Goal: Task Accomplishment & Management: Manage account settings

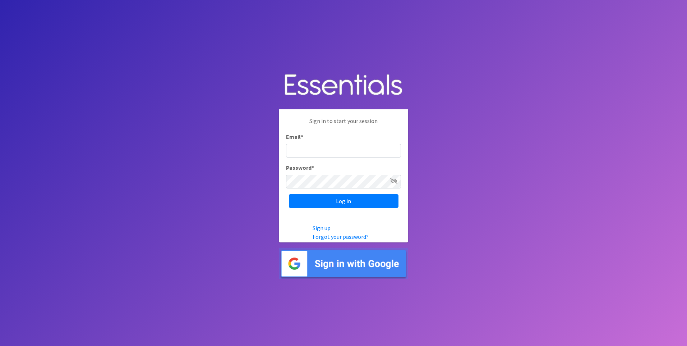
click at [297, 154] on input "Email *" at bounding box center [343, 151] width 115 height 14
type input "aornelas@capoc.org"
click at [289, 194] on input "Log in" at bounding box center [344, 201] width 110 height 14
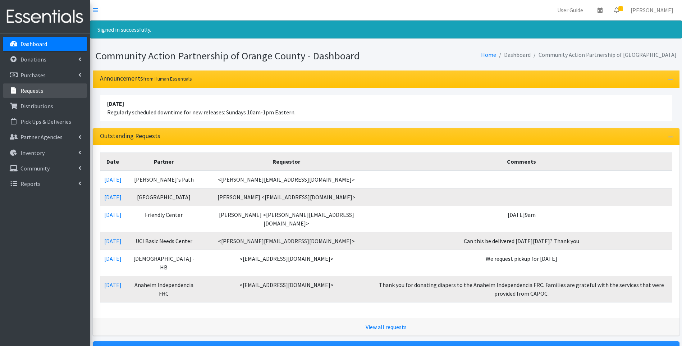
click at [46, 90] on link "Requests" at bounding box center [45, 90] width 84 height 14
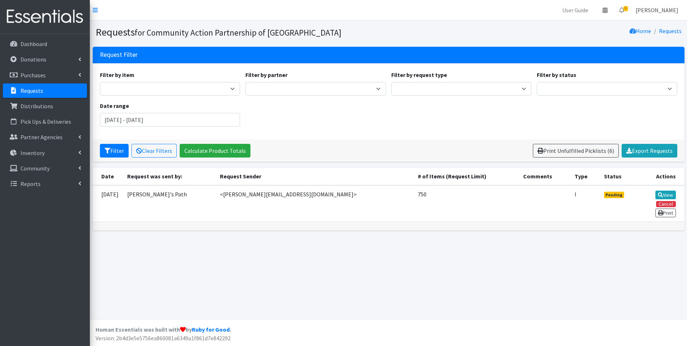
click at [652, 8] on link "[PERSON_NAME]" at bounding box center [657, 10] width 54 height 14
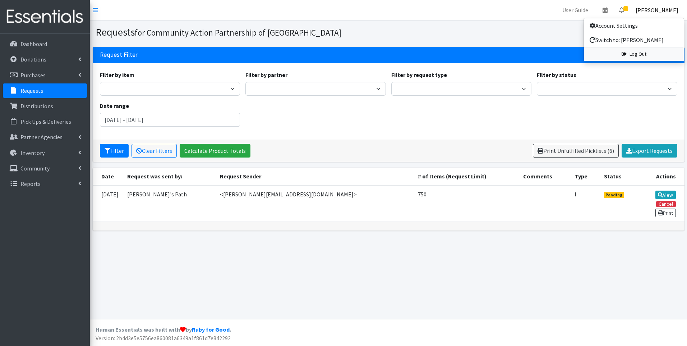
click at [633, 49] on link "Log Out" at bounding box center [634, 53] width 100 height 13
